Goal: Task Accomplishment & Management: Use online tool/utility

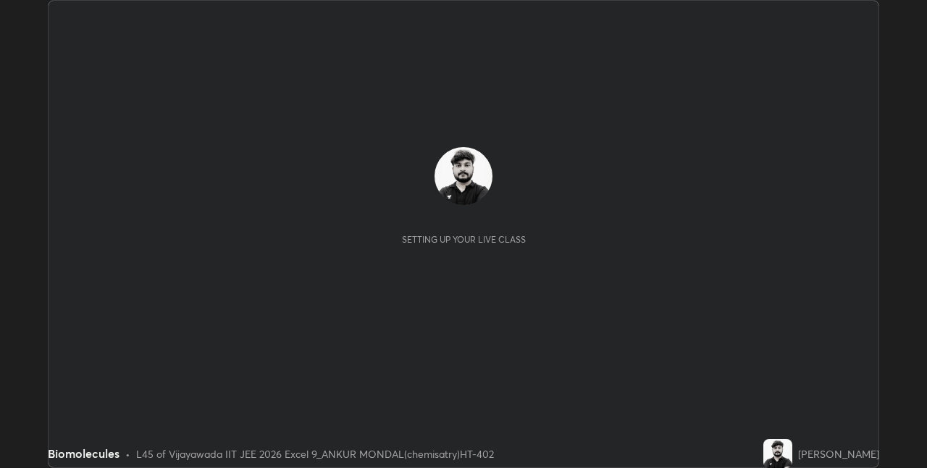
scroll to position [468, 927]
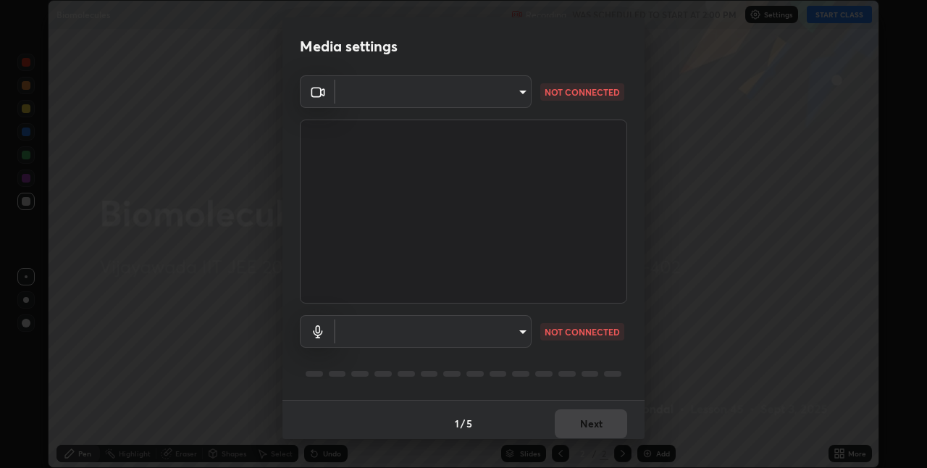
type input "580cdf1e43ac14fa12f0c2cca4424a0ce01e80e8fe0b5185679ab71dc8131535"
type input "default"
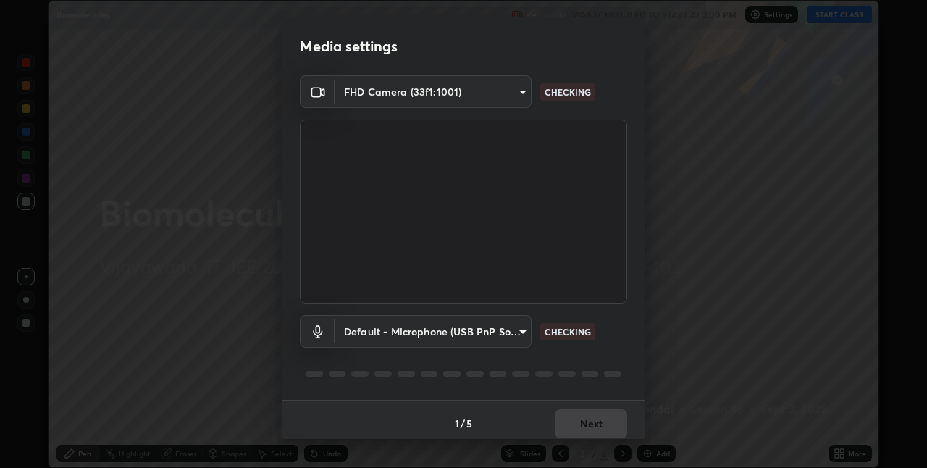
scroll to position [7, 0]
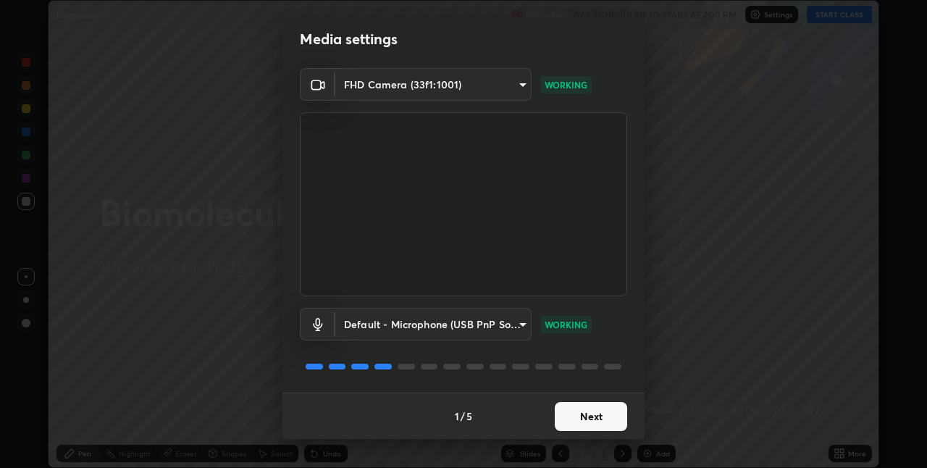
click at [578, 420] on button "Next" at bounding box center [591, 416] width 72 height 29
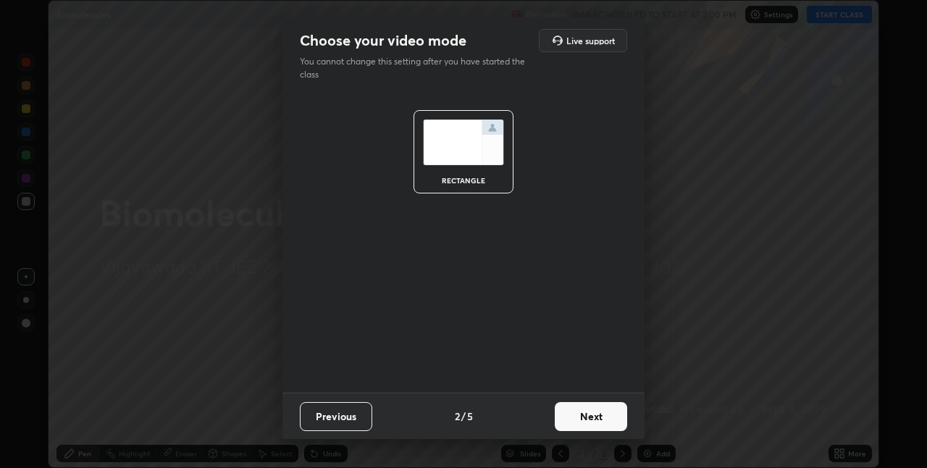
scroll to position [0, 0]
click at [579, 419] on button "Next" at bounding box center [591, 416] width 72 height 29
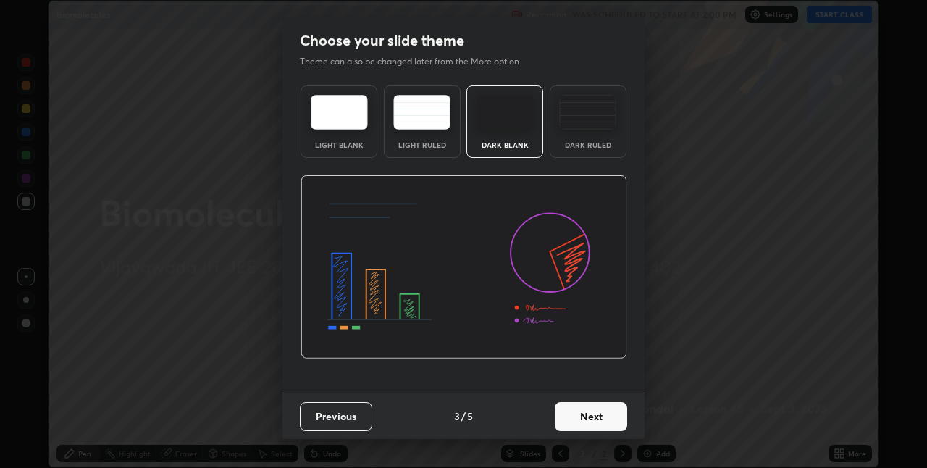
click at [578, 420] on button "Next" at bounding box center [591, 416] width 72 height 29
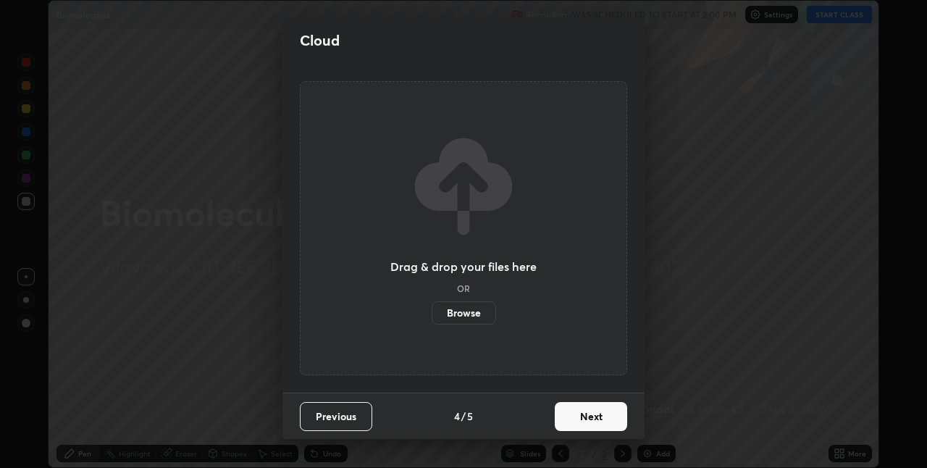
click at [576, 421] on button "Next" at bounding box center [591, 416] width 72 height 29
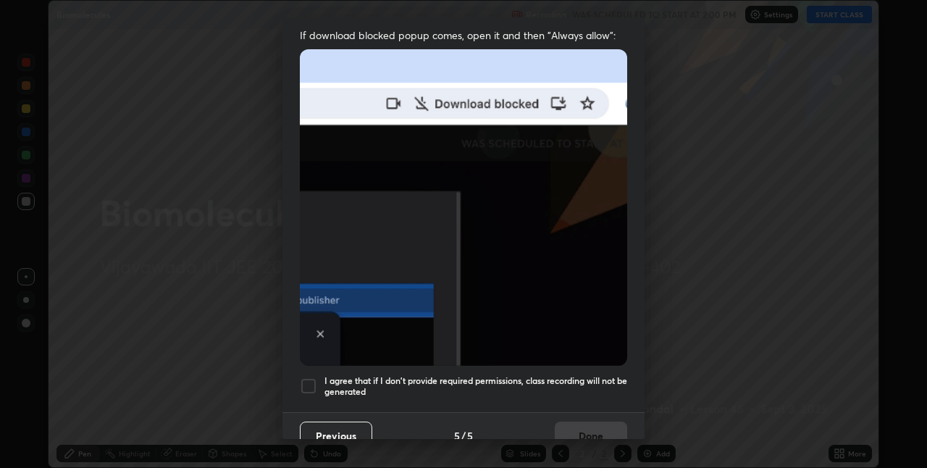
scroll to position [303, 0]
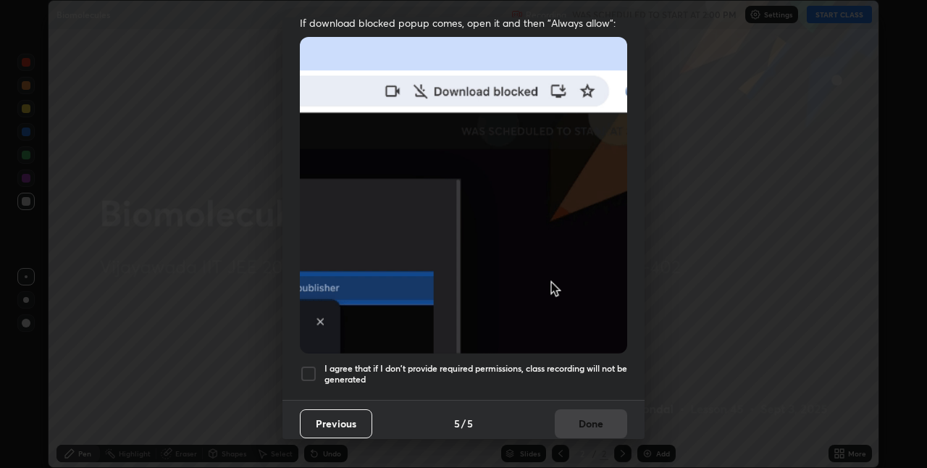
click at [307, 372] on div at bounding box center [308, 373] width 17 height 17
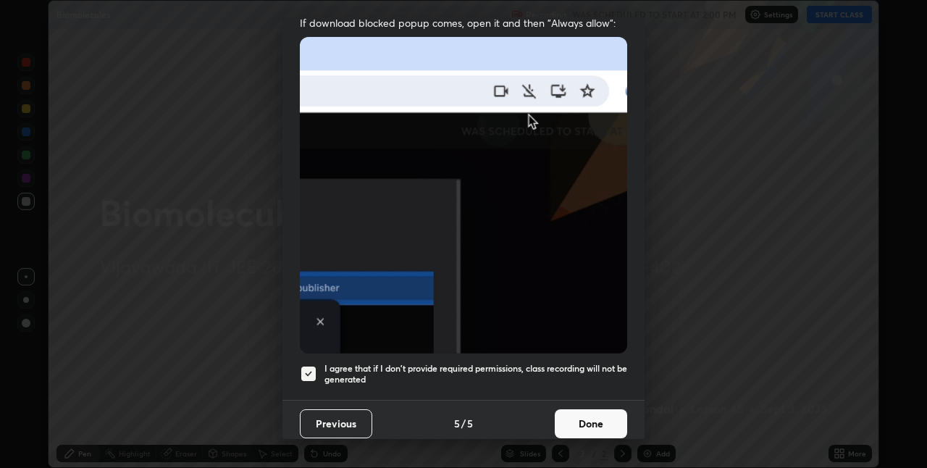
click at [558, 419] on button "Done" at bounding box center [591, 423] width 72 height 29
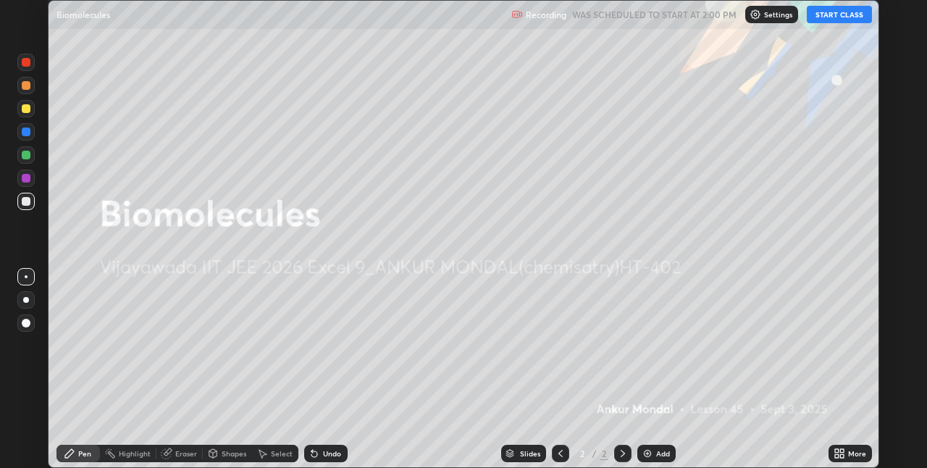
click at [838, 16] on button "START CLASS" at bounding box center [839, 14] width 65 height 17
click at [834, 16] on button "START CLASS" at bounding box center [839, 14] width 65 height 17
click at [836, 17] on button "START CLASS" at bounding box center [839, 14] width 65 height 17
click at [839, 18] on button "START CLASS" at bounding box center [839, 14] width 65 height 17
